Goal: Find specific page/section: Find specific page/section

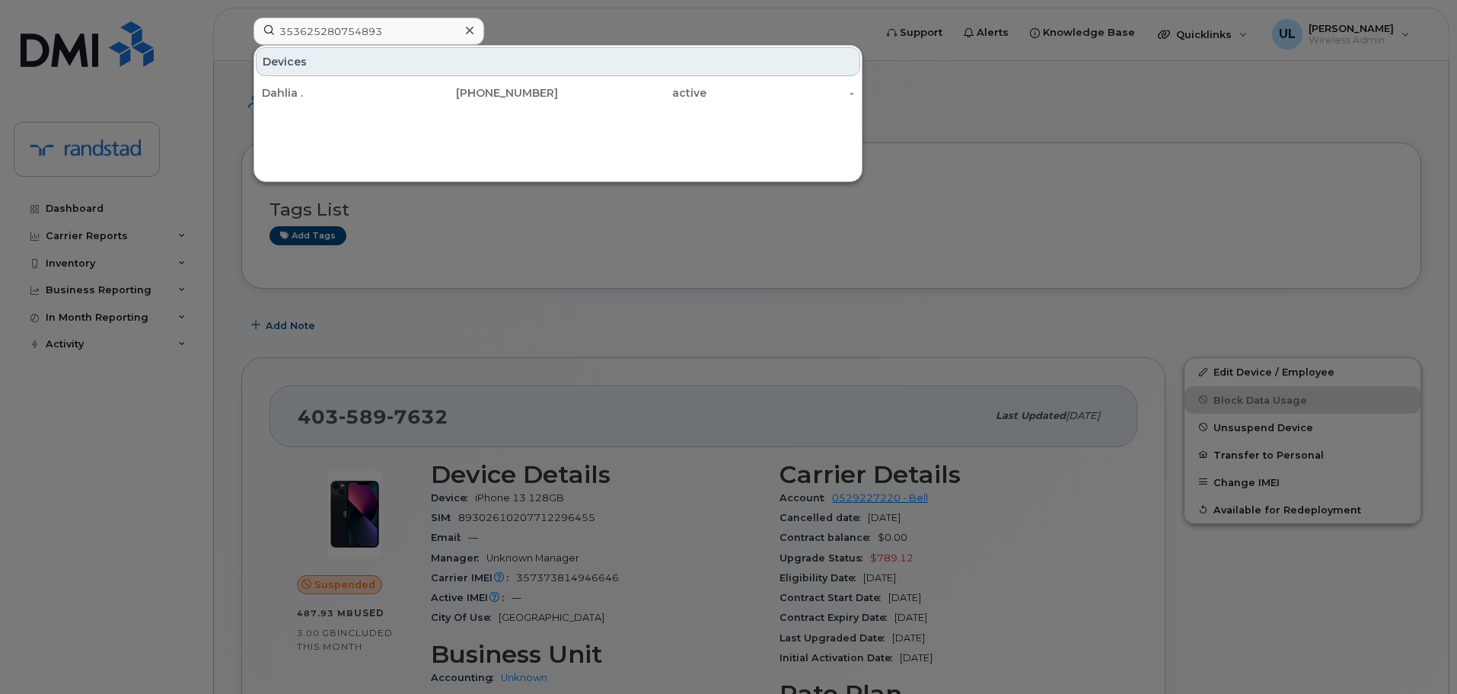
scroll to position [240, 0]
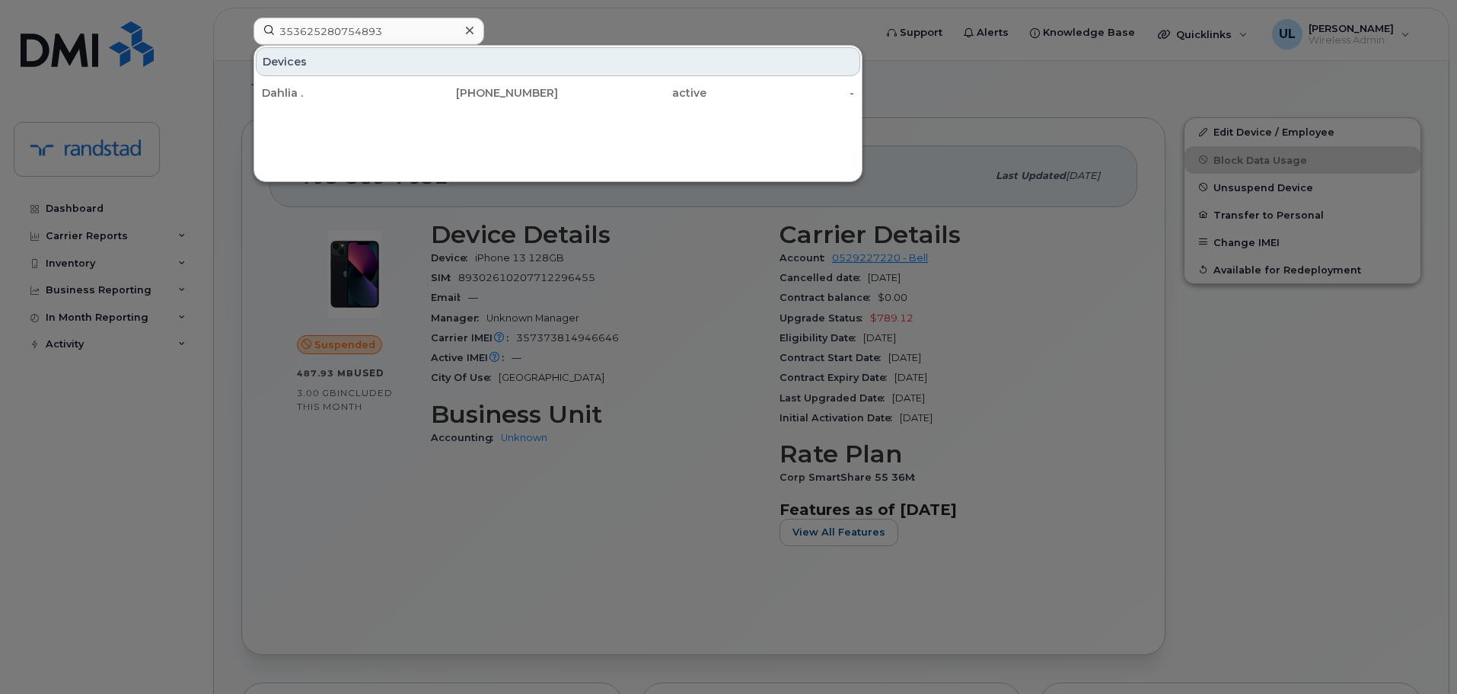
click at [1135, 244] on div at bounding box center [728, 347] width 1457 height 694
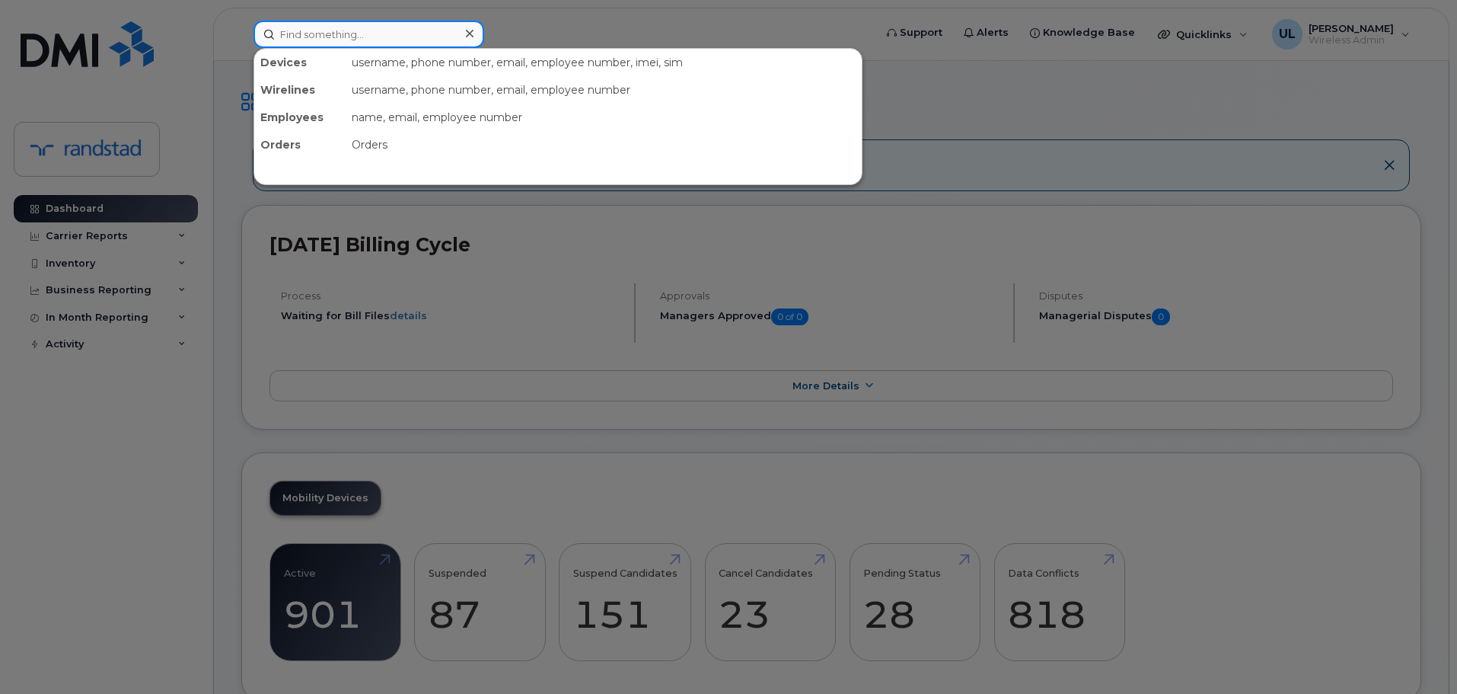
click at [448, 27] on input at bounding box center [369, 34] width 231 height 27
paste input "4035897632"
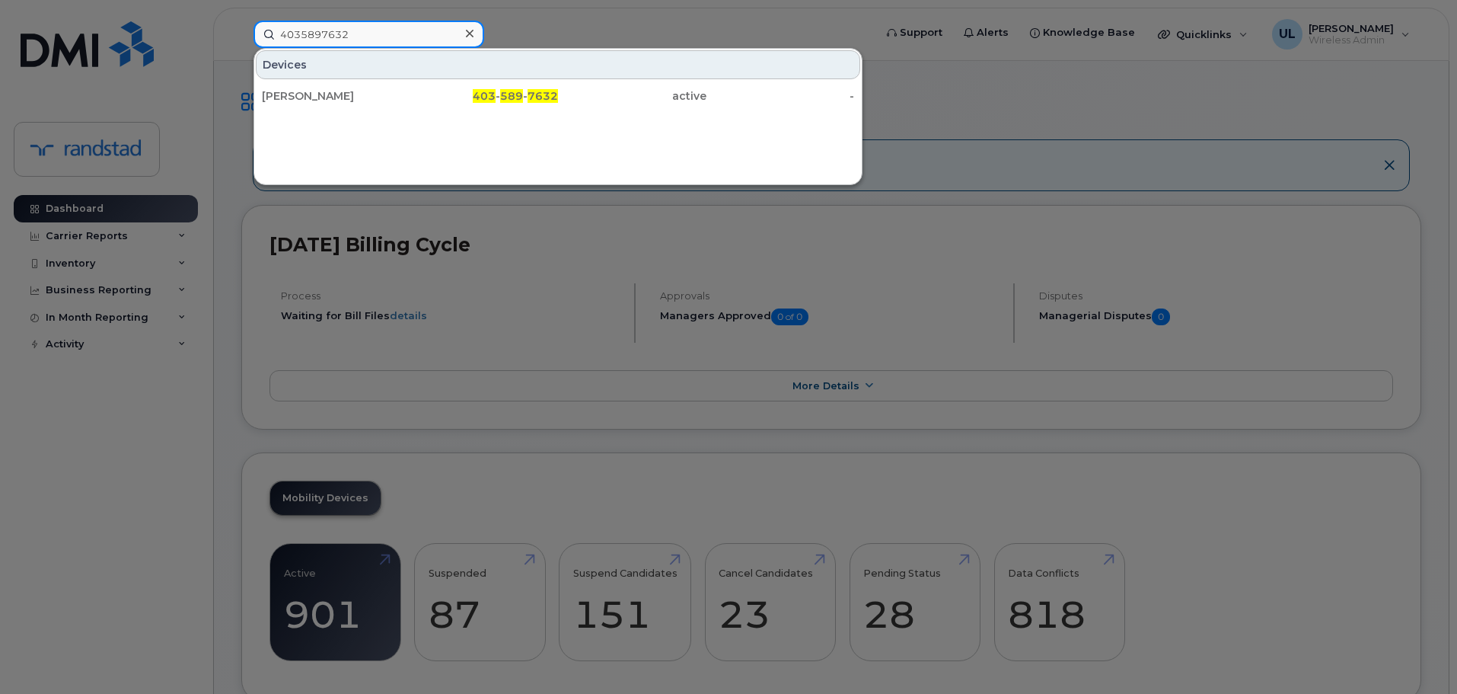
type input "4035897632"
click at [402, 94] on div "Vishal Kohli" at bounding box center [336, 95] width 148 height 15
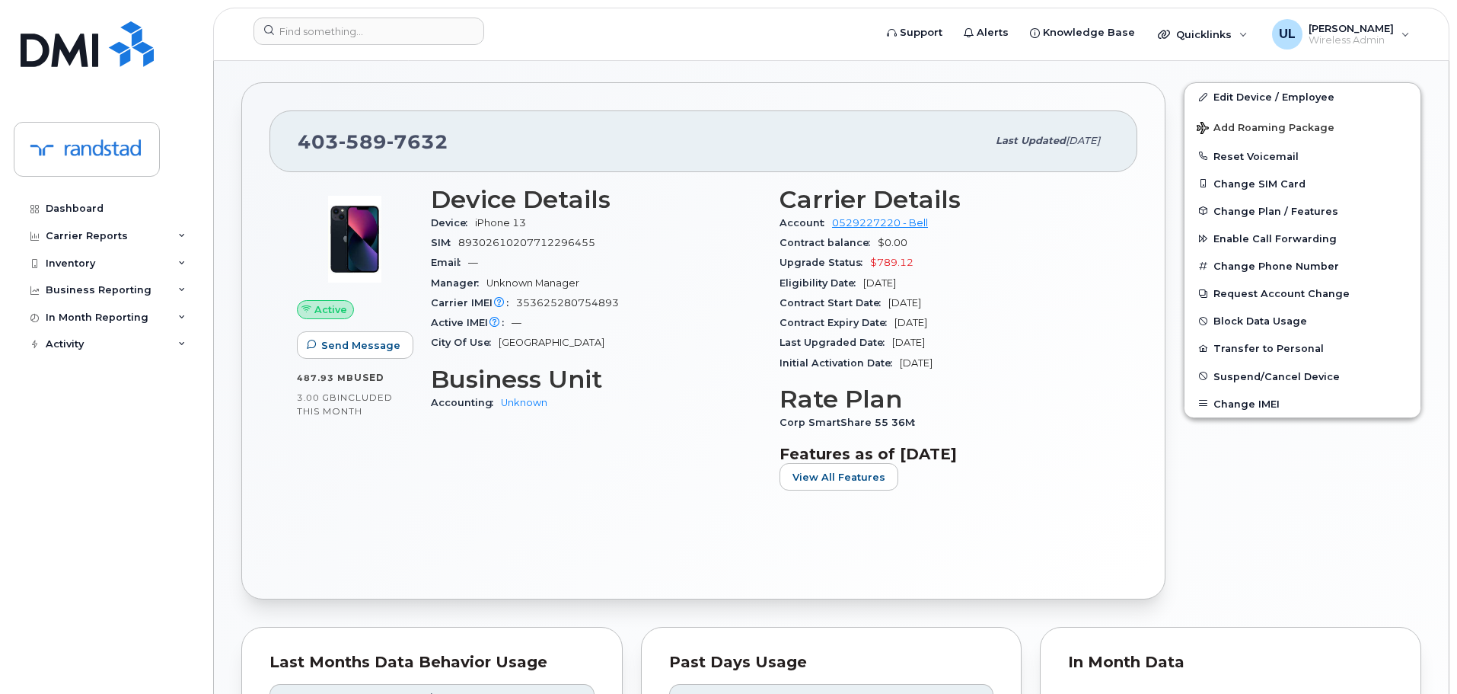
scroll to position [254, 0]
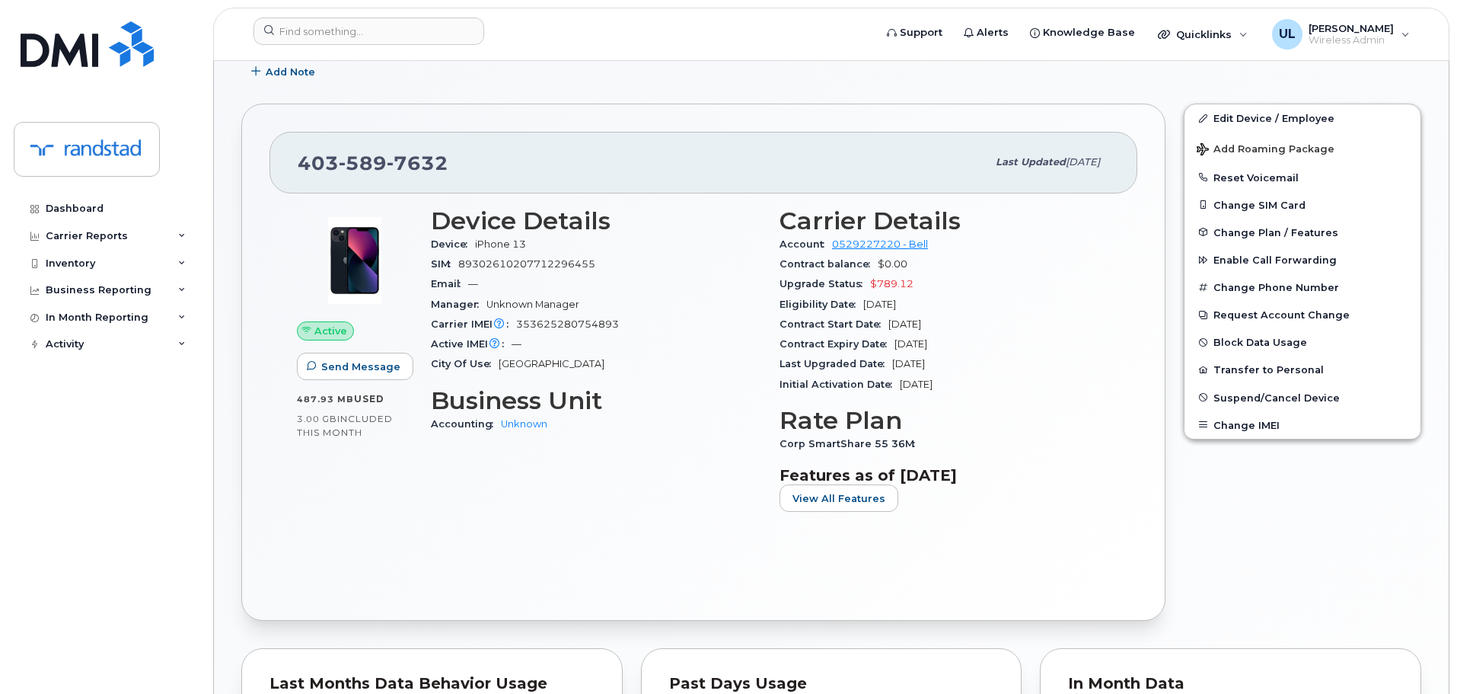
click at [364, 155] on span "589" at bounding box center [363, 162] width 48 height 23
copy span "403 589 7632"
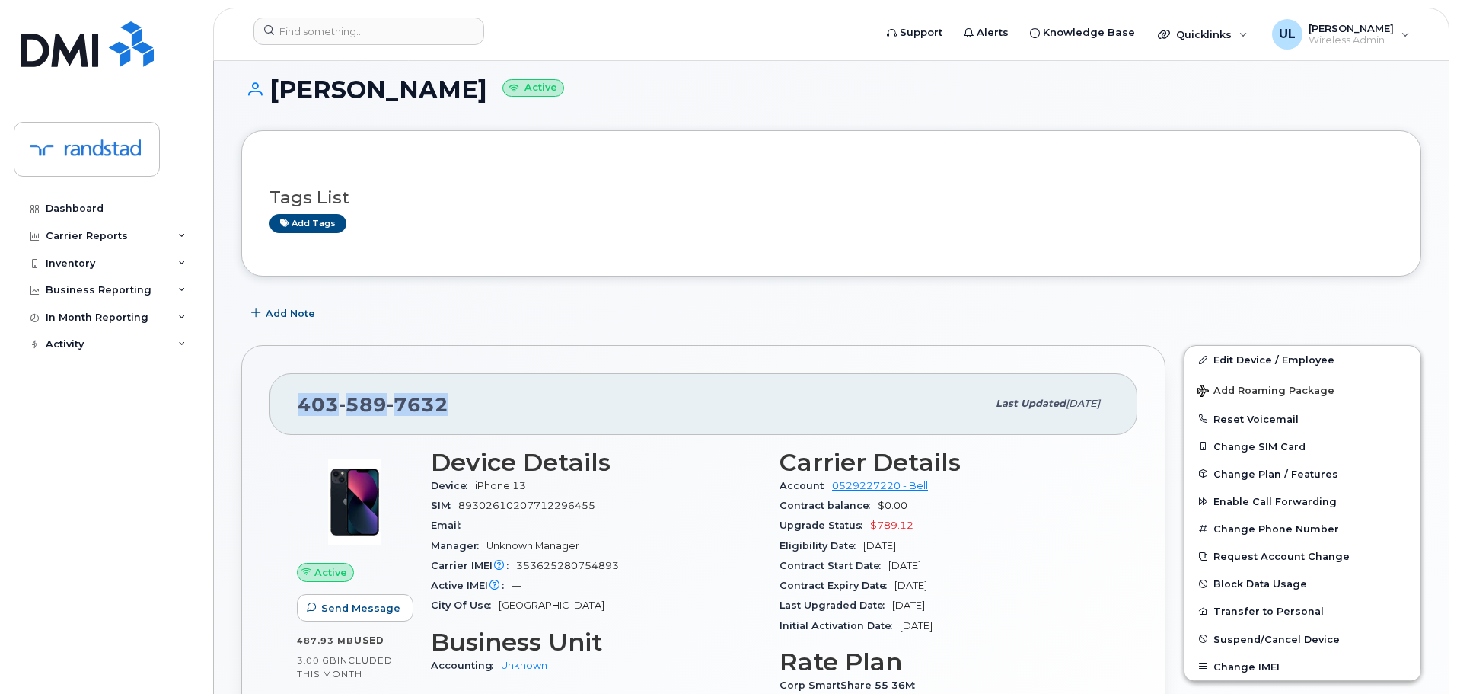
scroll to position [0, 0]
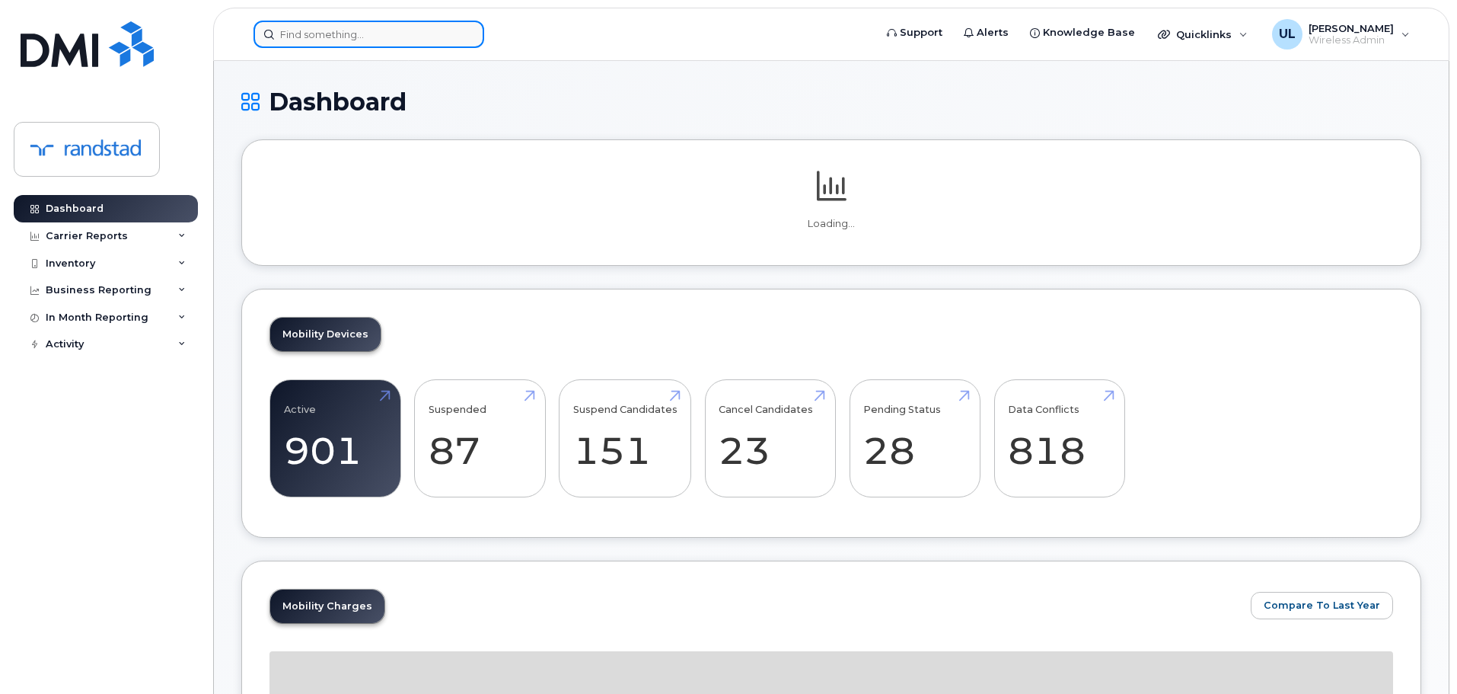
click at [392, 37] on input at bounding box center [369, 34] width 231 height 27
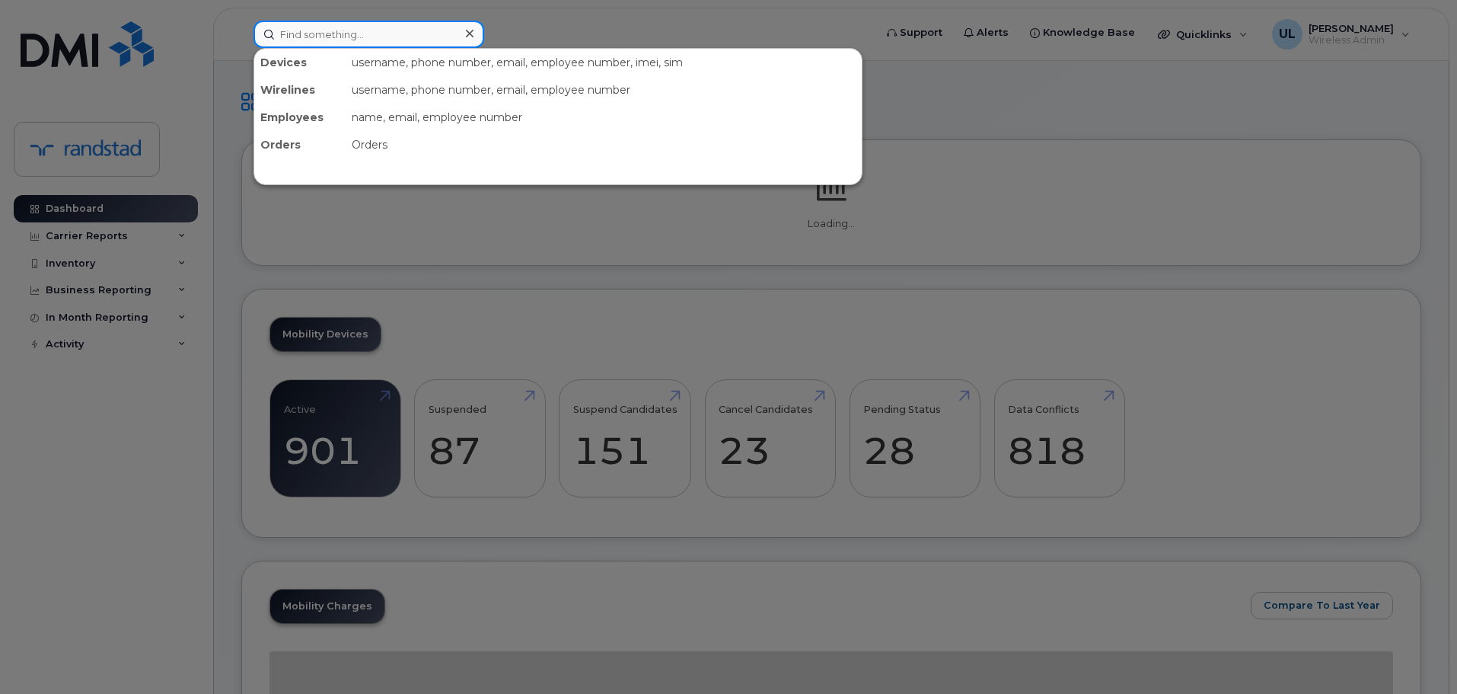
paste input "356840119774080"
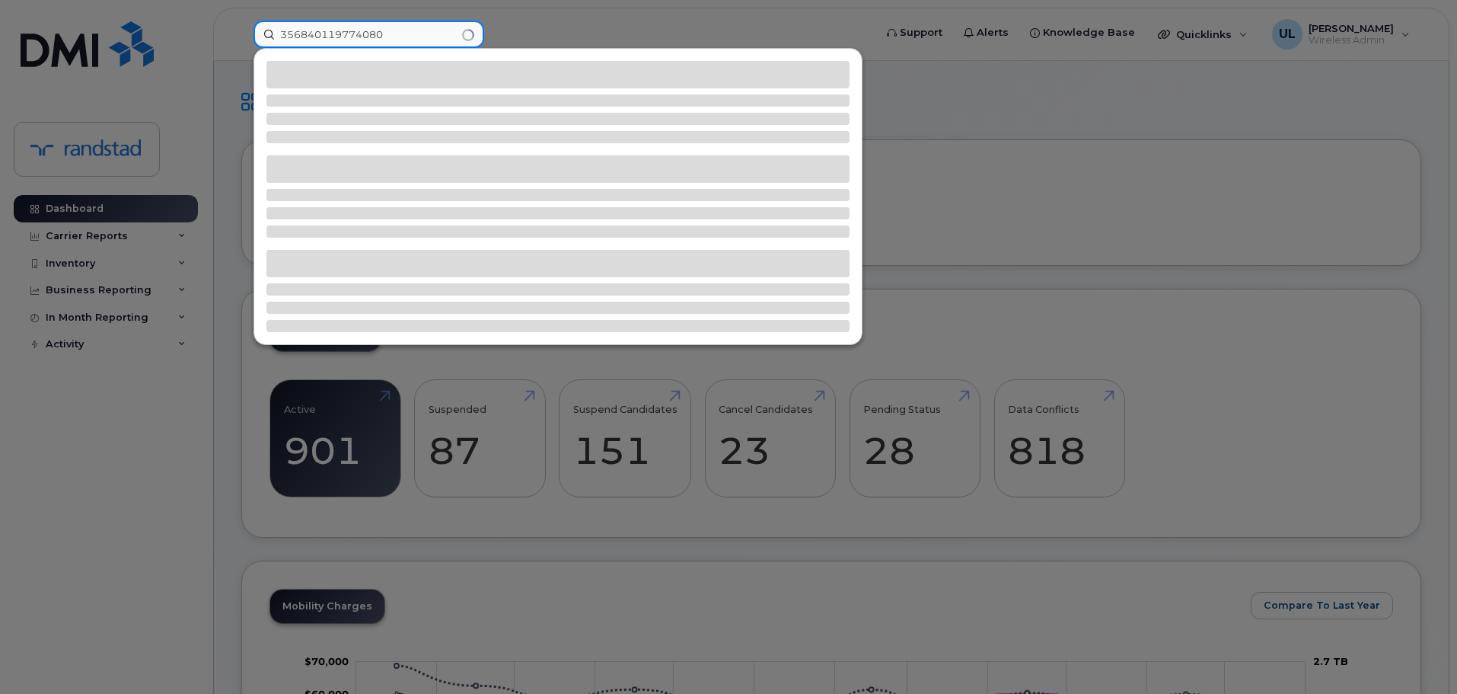
type input "356840119774080"
click at [368, 88] on div at bounding box center [558, 196] width 608 height 295
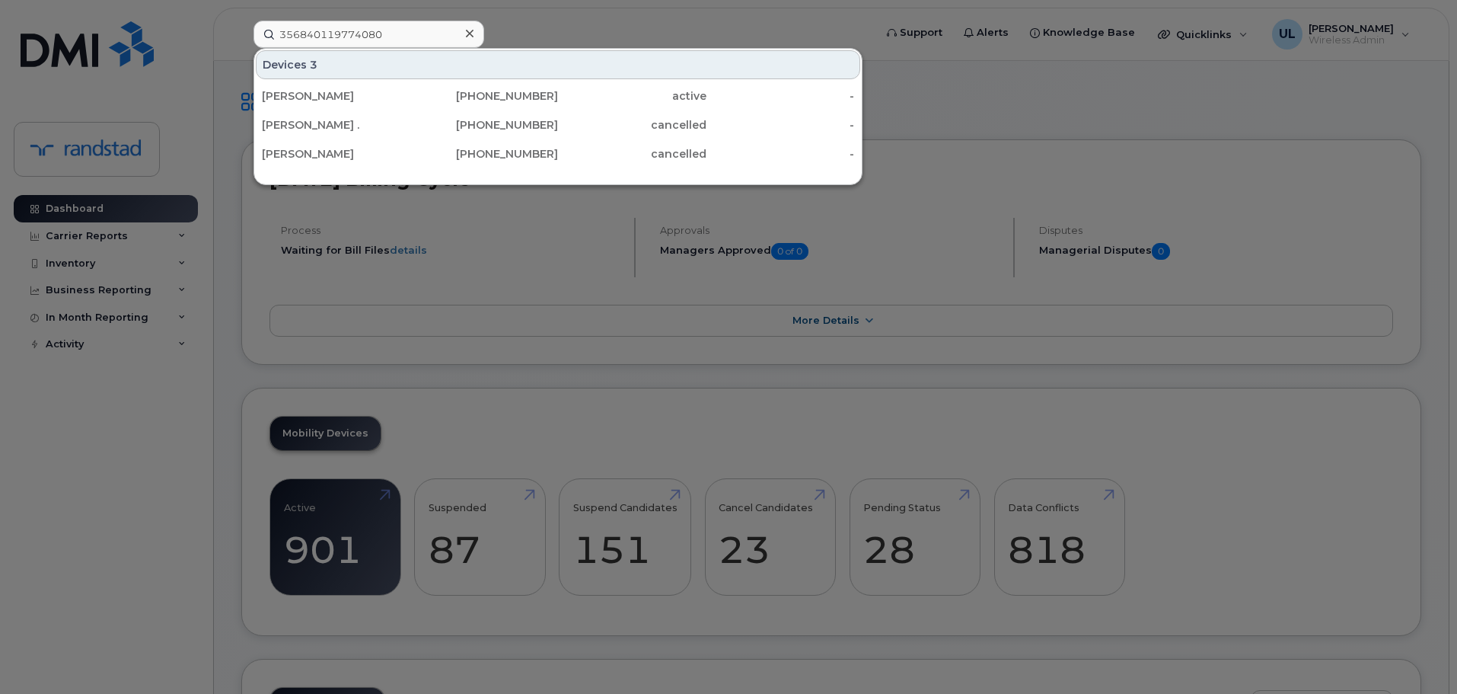
click at [368, 88] on div "[PERSON_NAME]" at bounding box center [336, 95] width 148 height 27
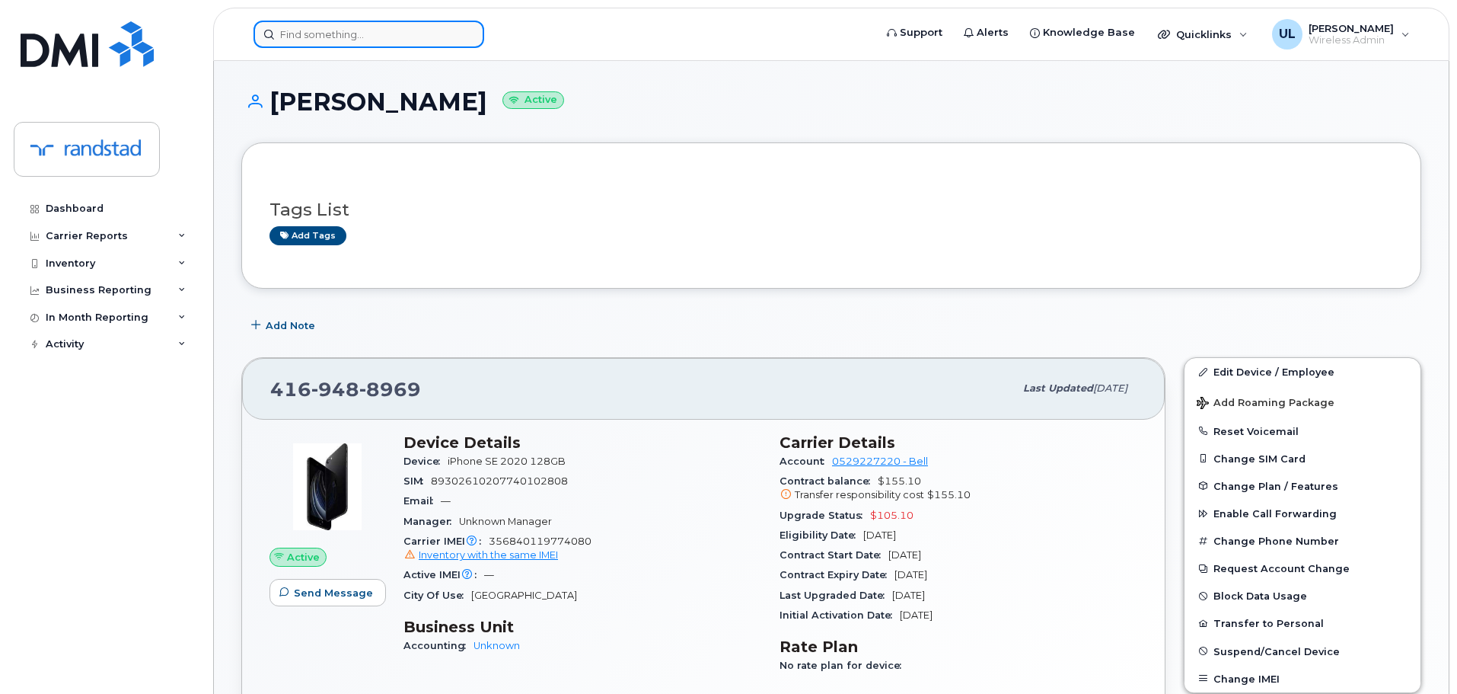
click at [431, 33] on input at bounding box center [369, 34] width 231 height 27
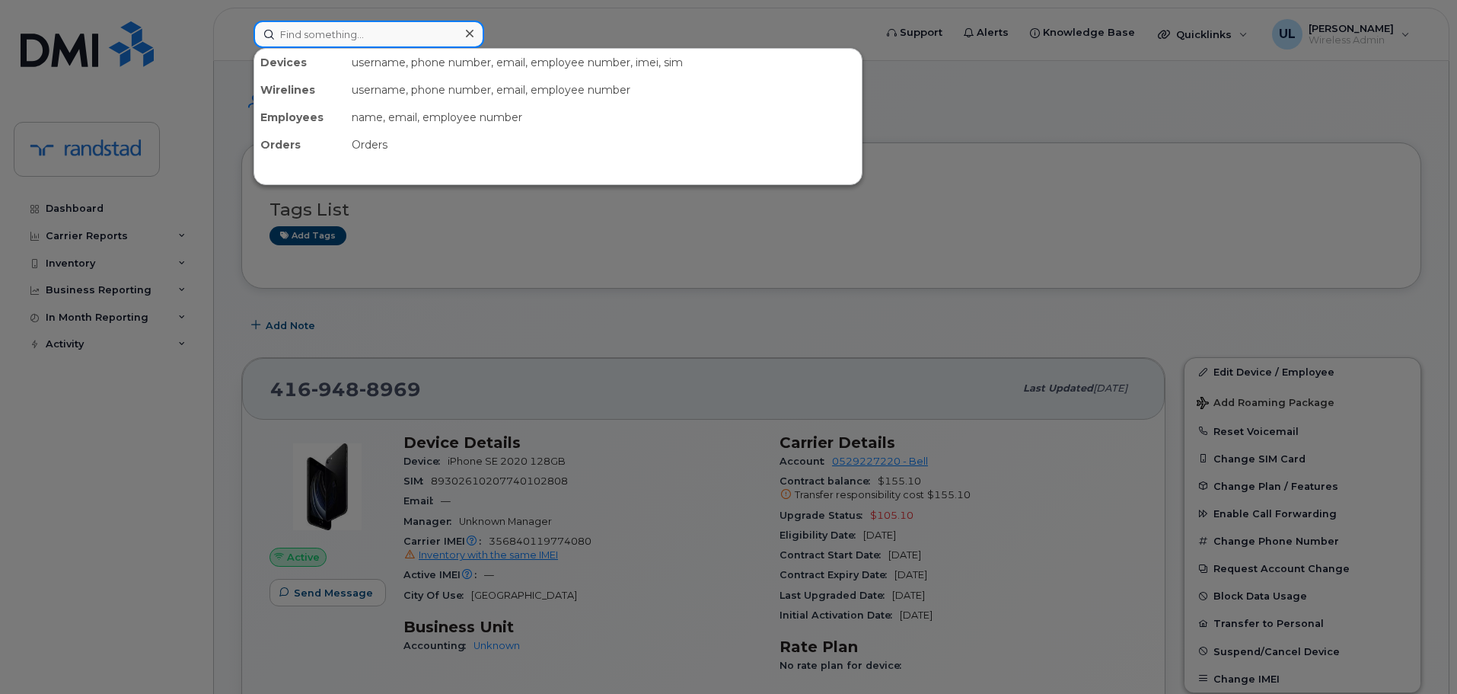
paste input "356840119774080"
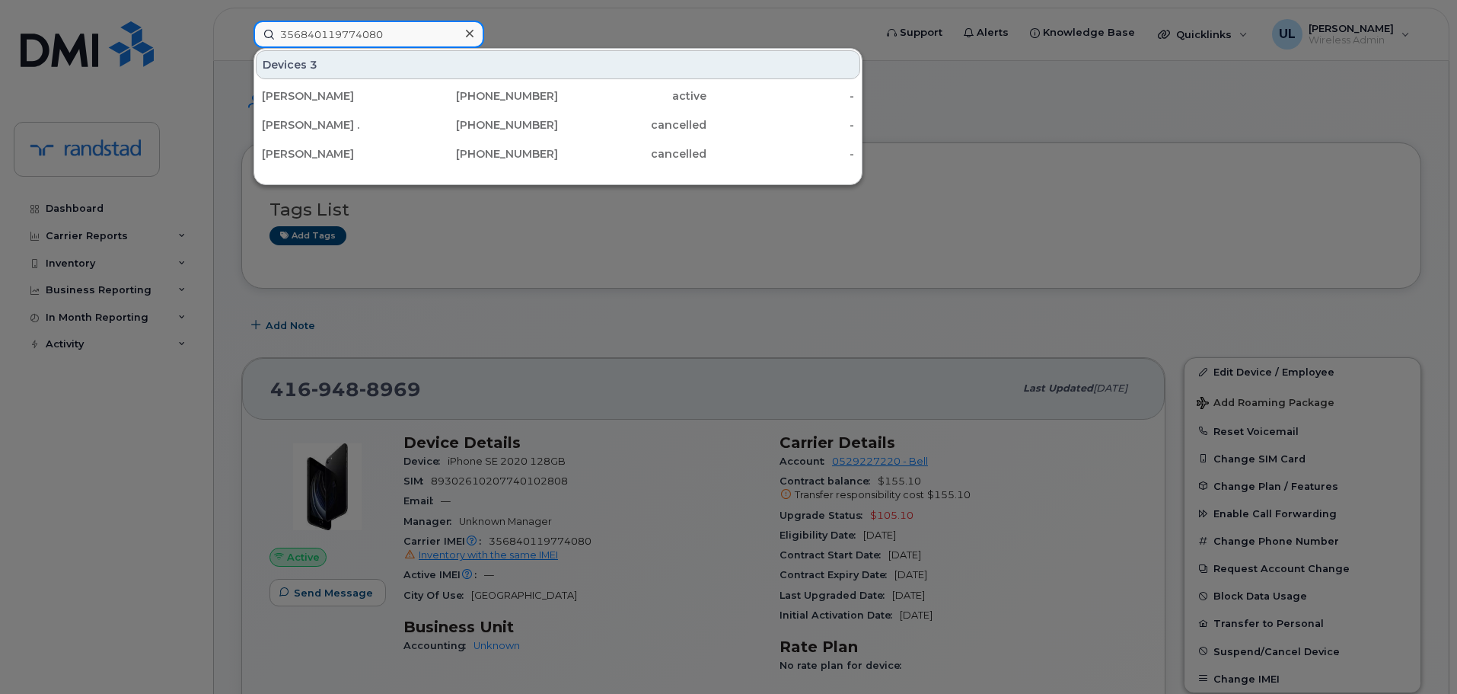
type input "356840119774080"
click at [660, 334] on div at bounding box center [728, 347] width 1457 height 694
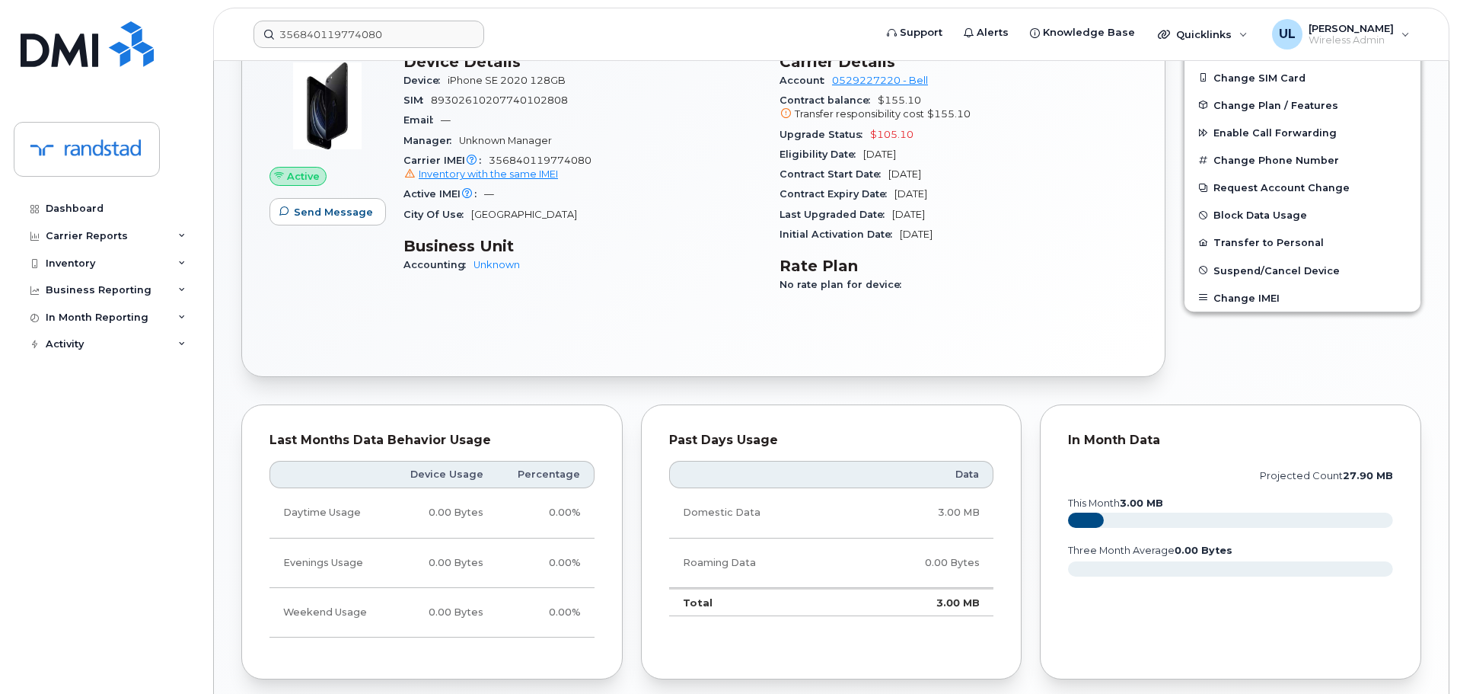
scroll to position [254, 0]
